Goal: Download file/media

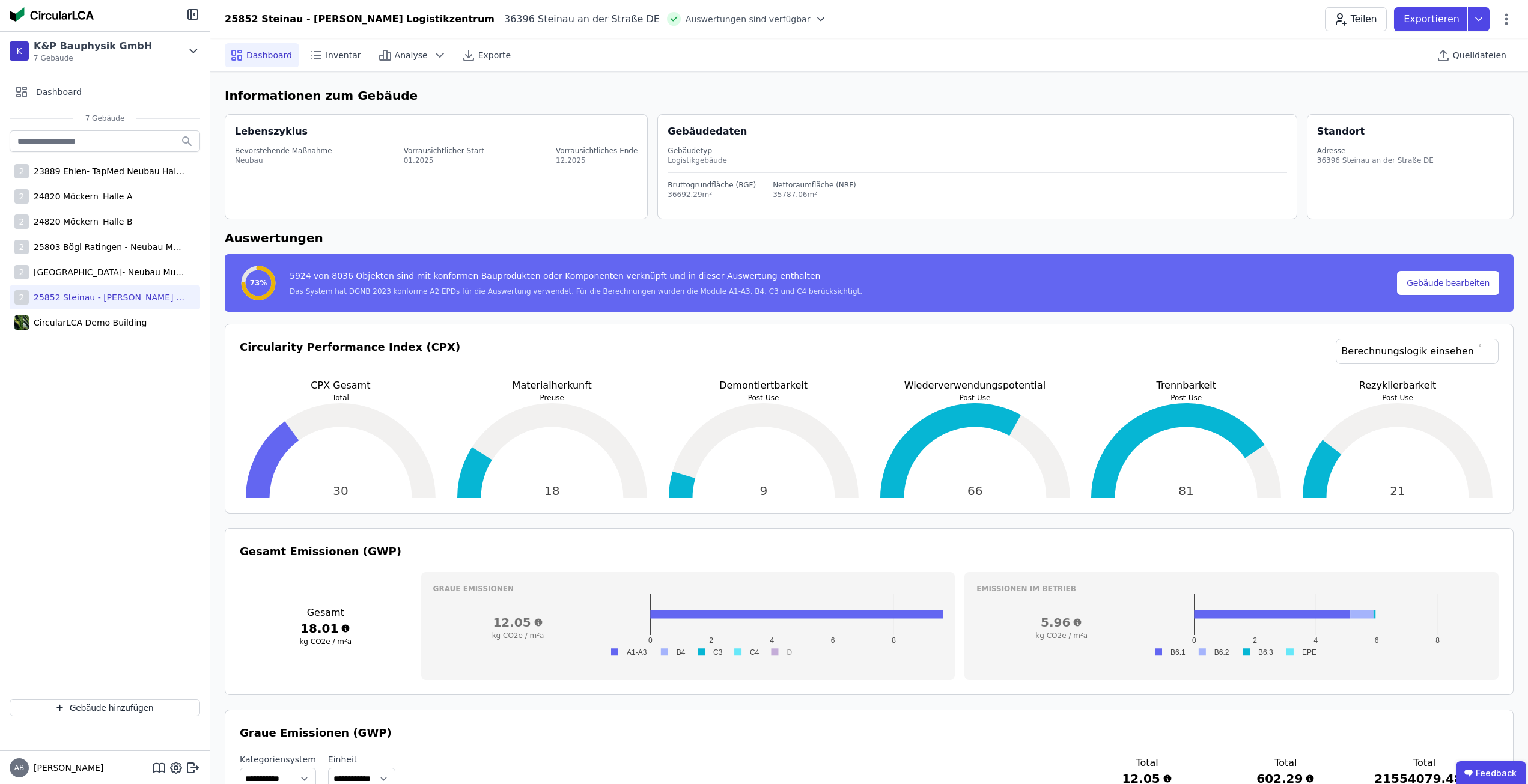
select select "*"
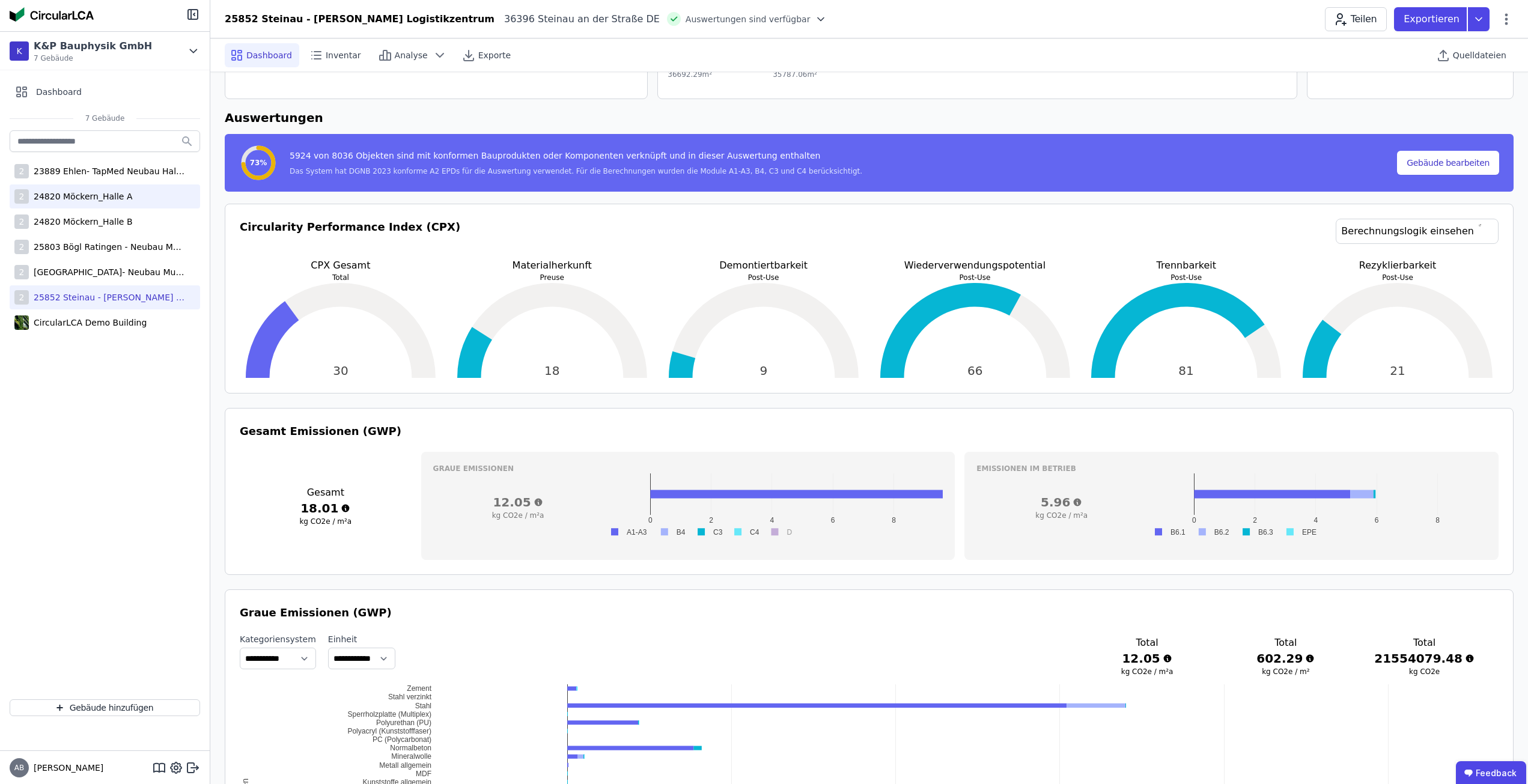
click at [101, 202] on div "2 24820 Möckern_Halle A" at bounding box center [105, 196] width 191 height 24
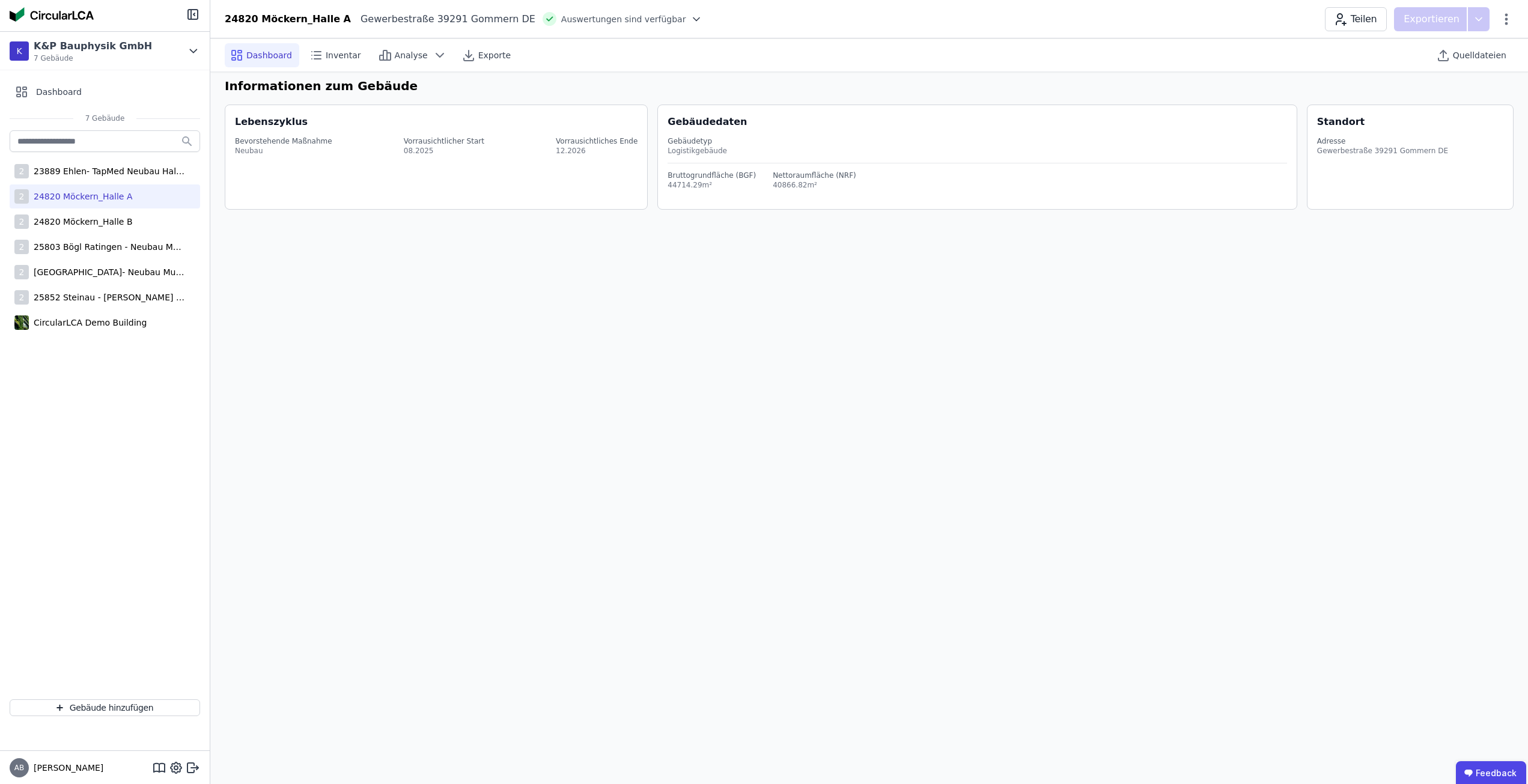
scroll to position [10, 0]
select select "*"
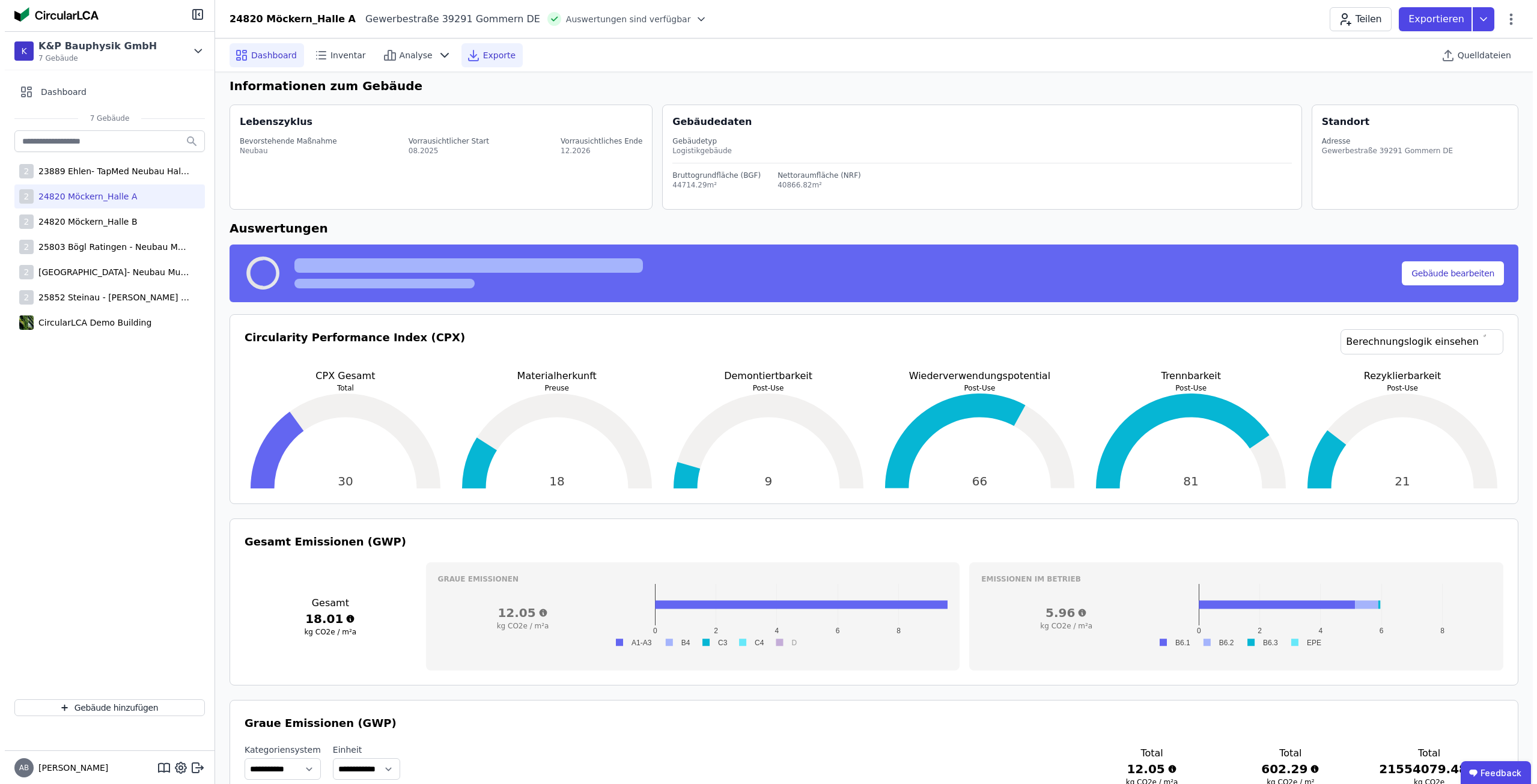
scroll to position [120, 0]
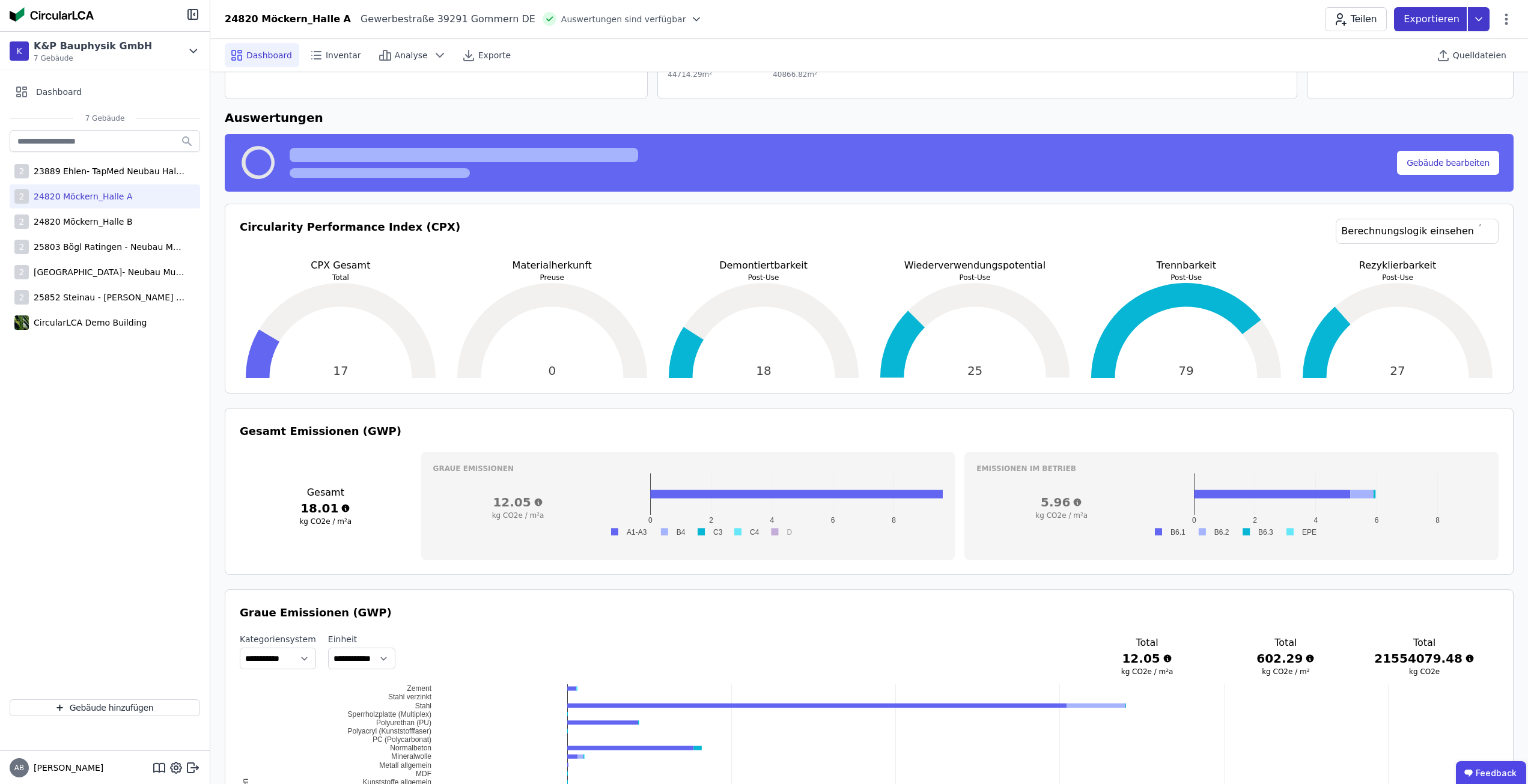
click at [1456, 19] on p "Exportieren" at bounding box center [1433, 19] width 58 height 14
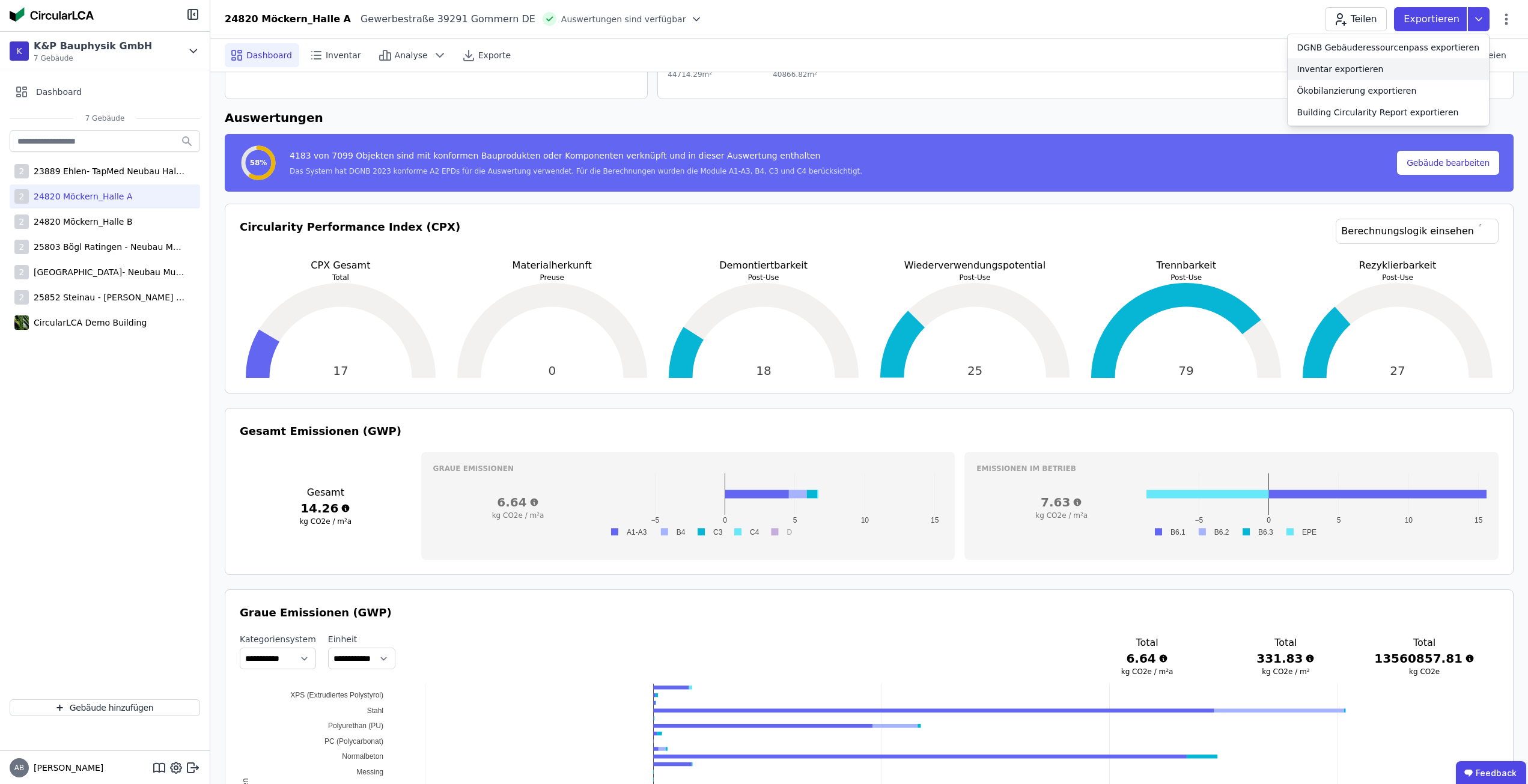
click at [1393, 62] on div "Inventar exportieren" at bounding box center [1388, 69] width 201 height 22
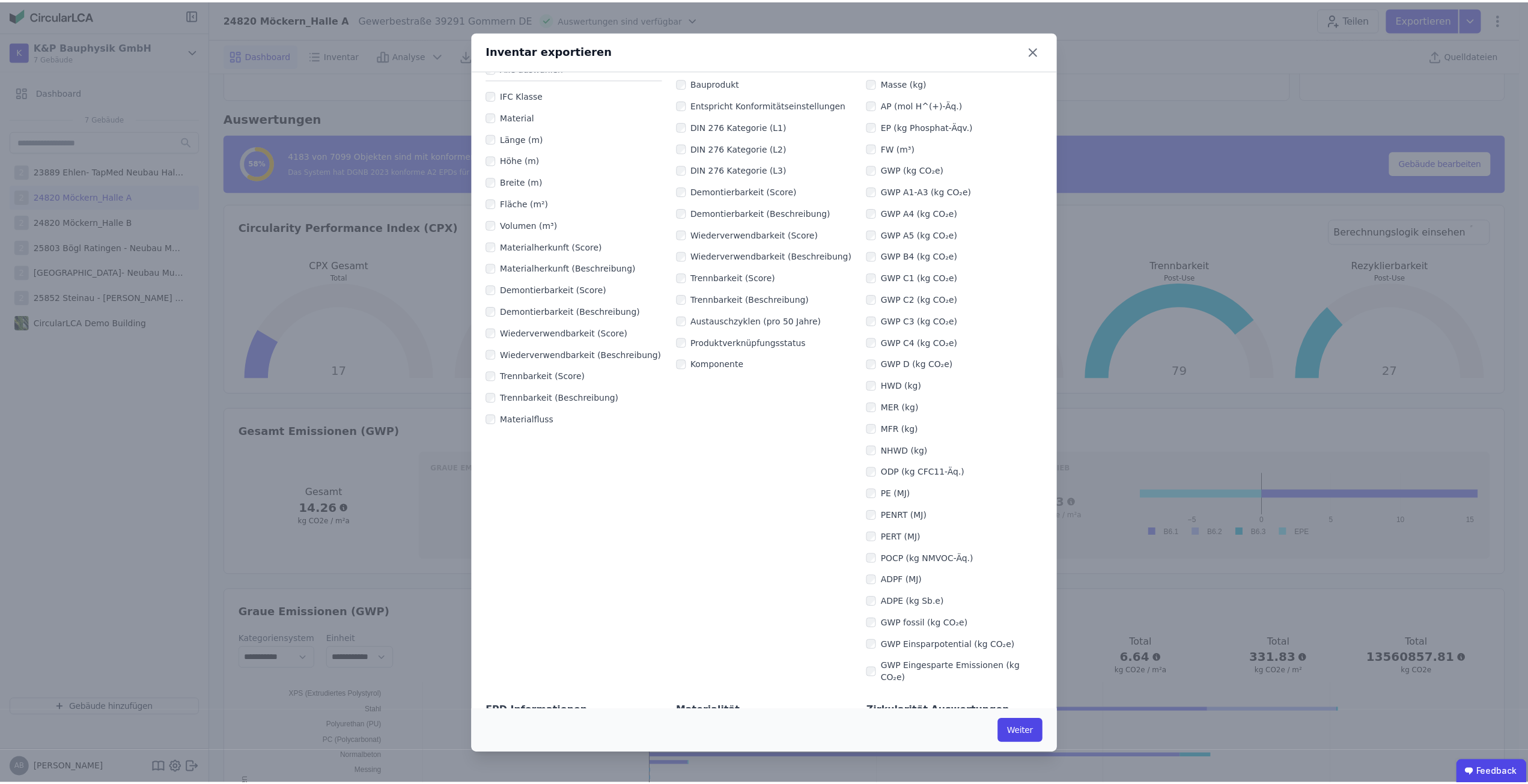
scroll to position [0, 0]
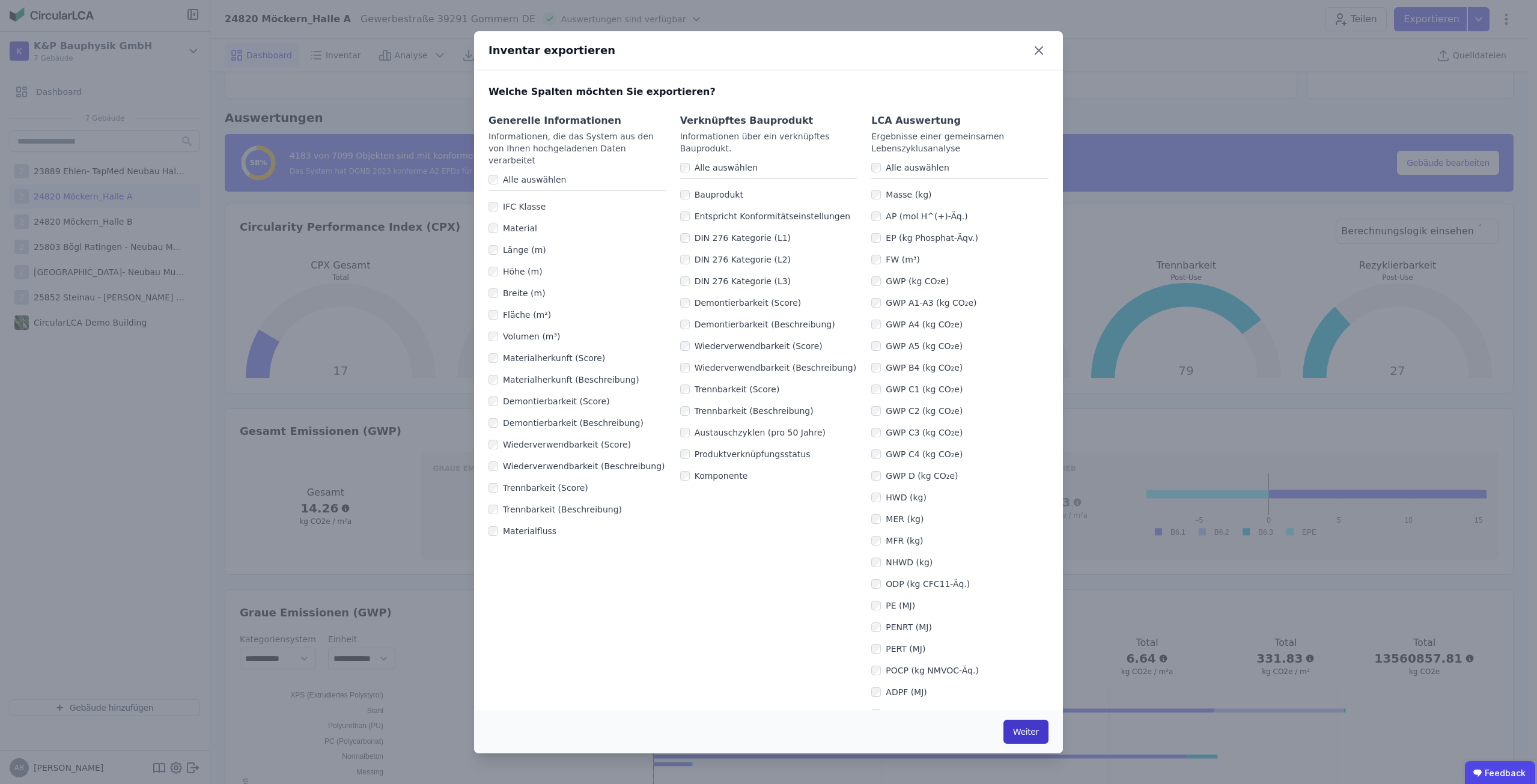
click at [1034, 730] on button "Weiter" at bounding box center [1026, 732] width 45 height 24
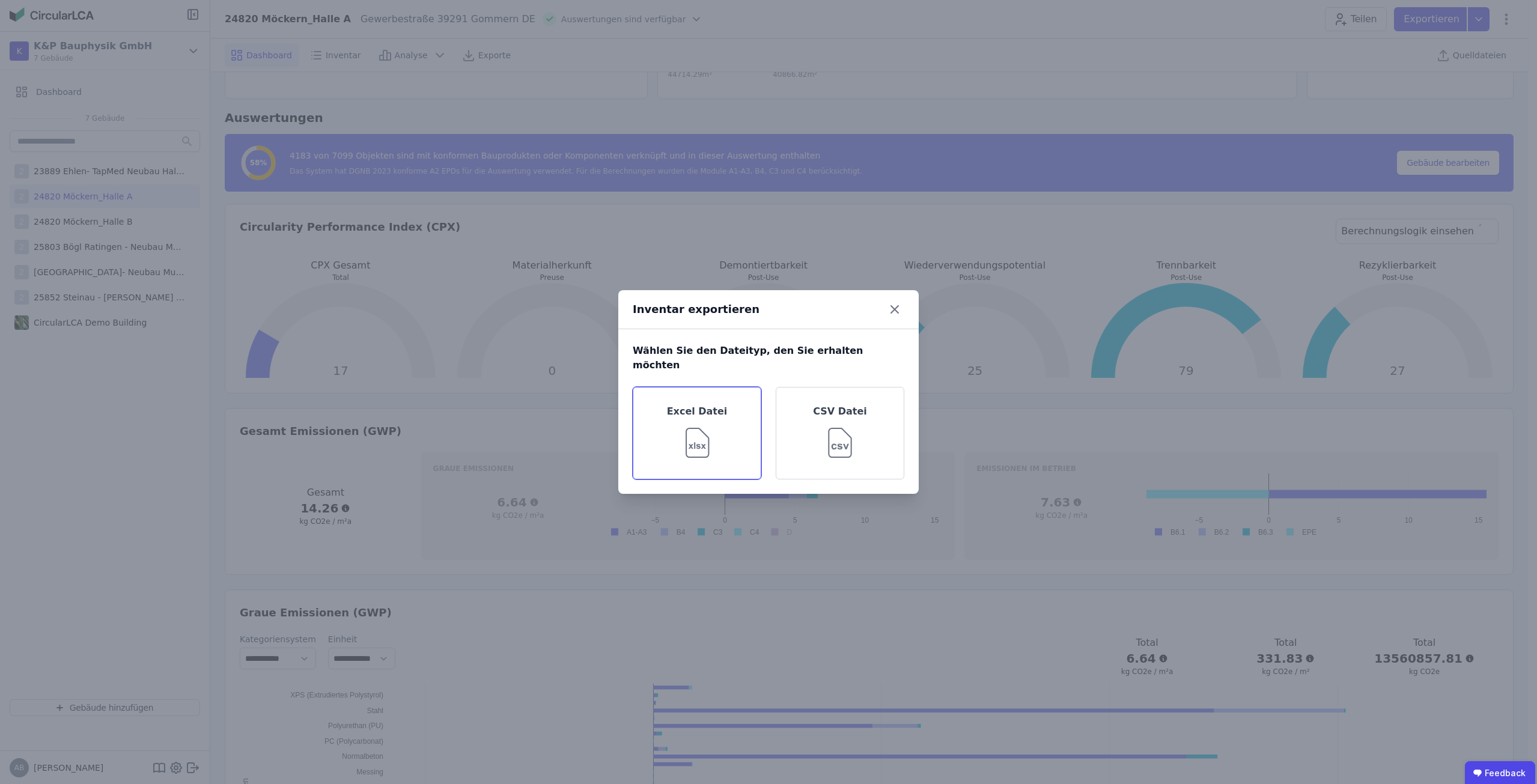
click at [678, 418] on img at bounding box center [697, 440] width 39 height 43
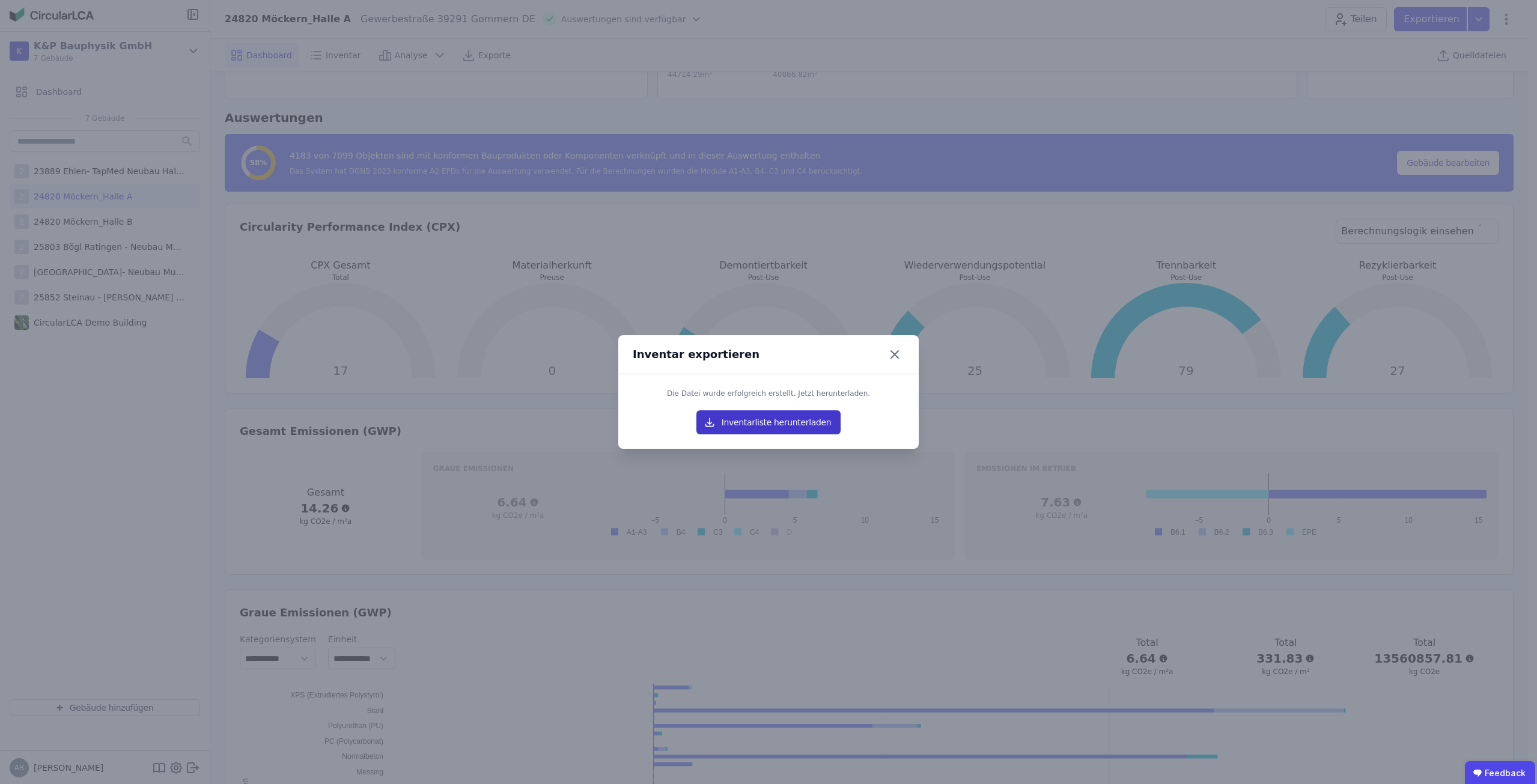
click at [742, 415] on button "Inventarliste herunterladen" at bounding box center [768, 422] width 144 height 24
click at [889, 358] on icon at bounding box center [895, 354] width 19 height 19
